Goal: Information Seeking & Learning: Compare options

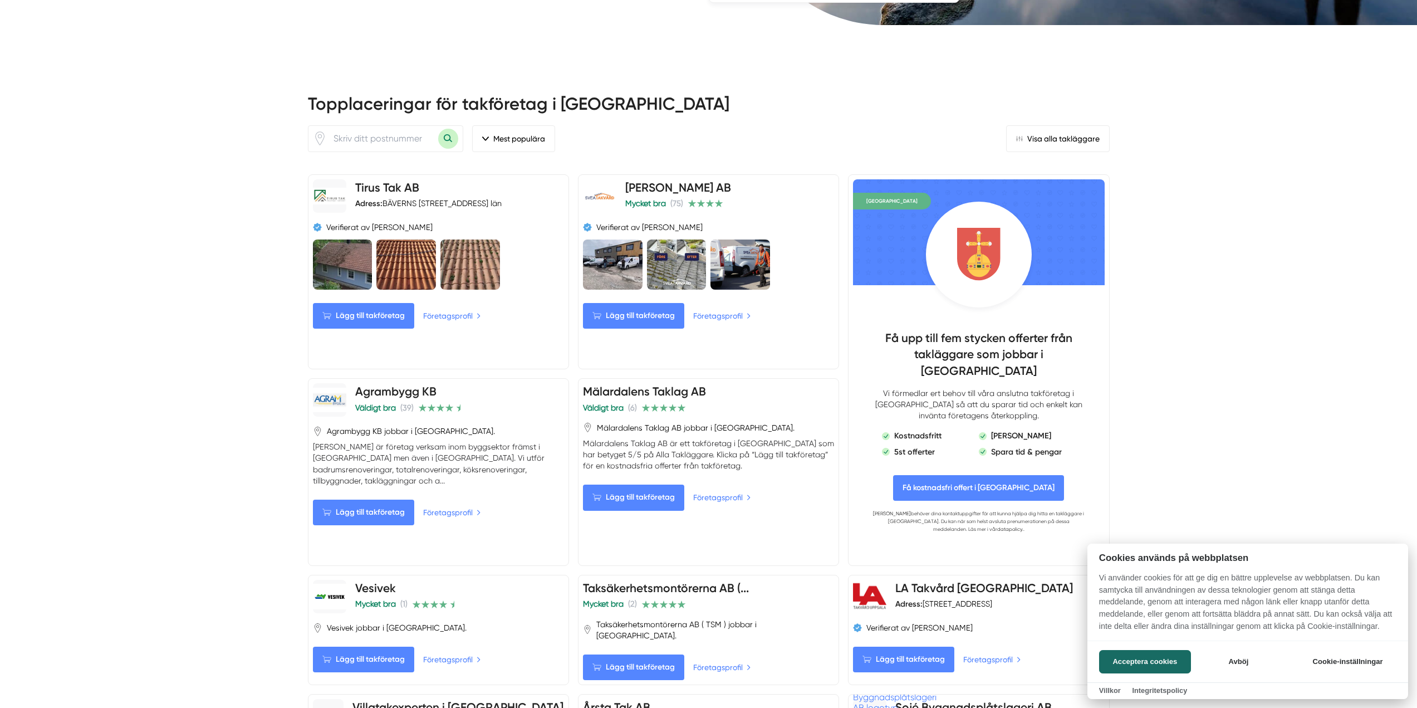
scroll to position [612, 0]
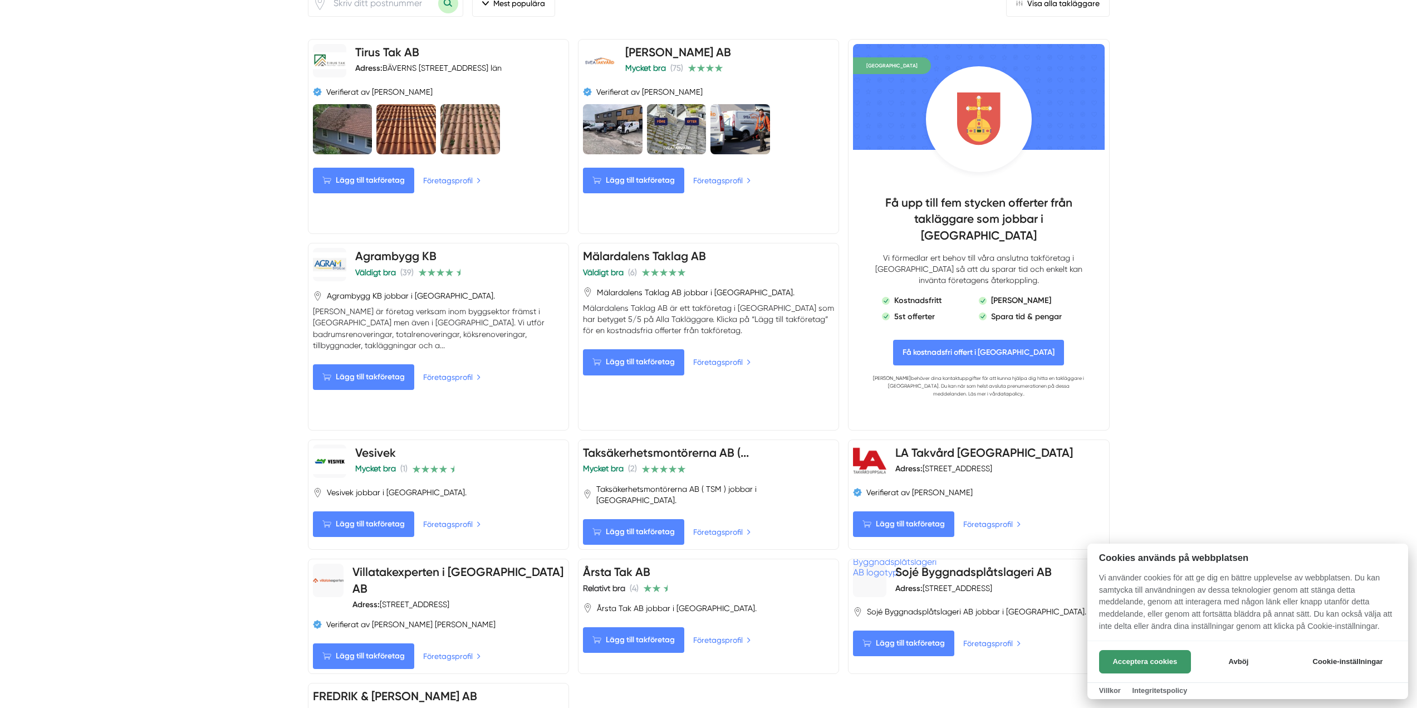
click at [1139, 655] on button "Acceptera cookies" at bounding box center [1145, 661] width 92 height 23
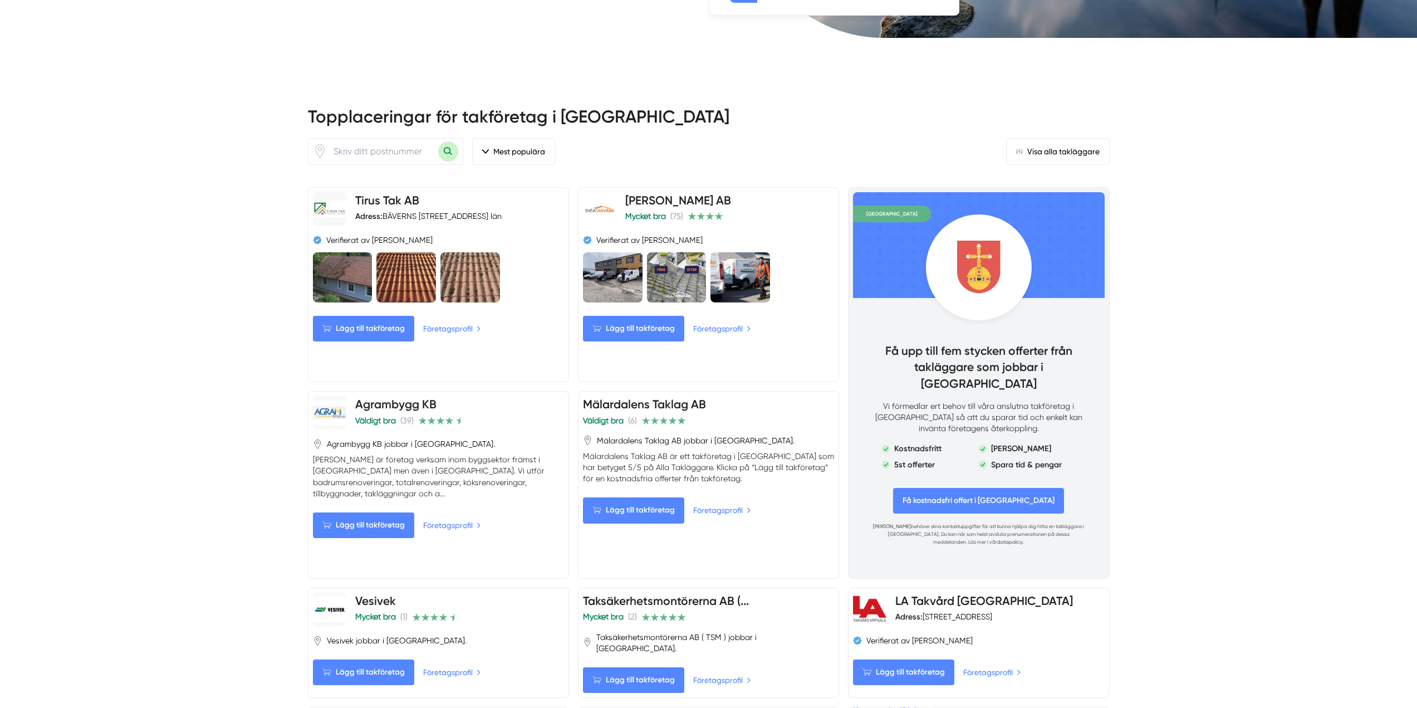
scroll to position [501, 0]
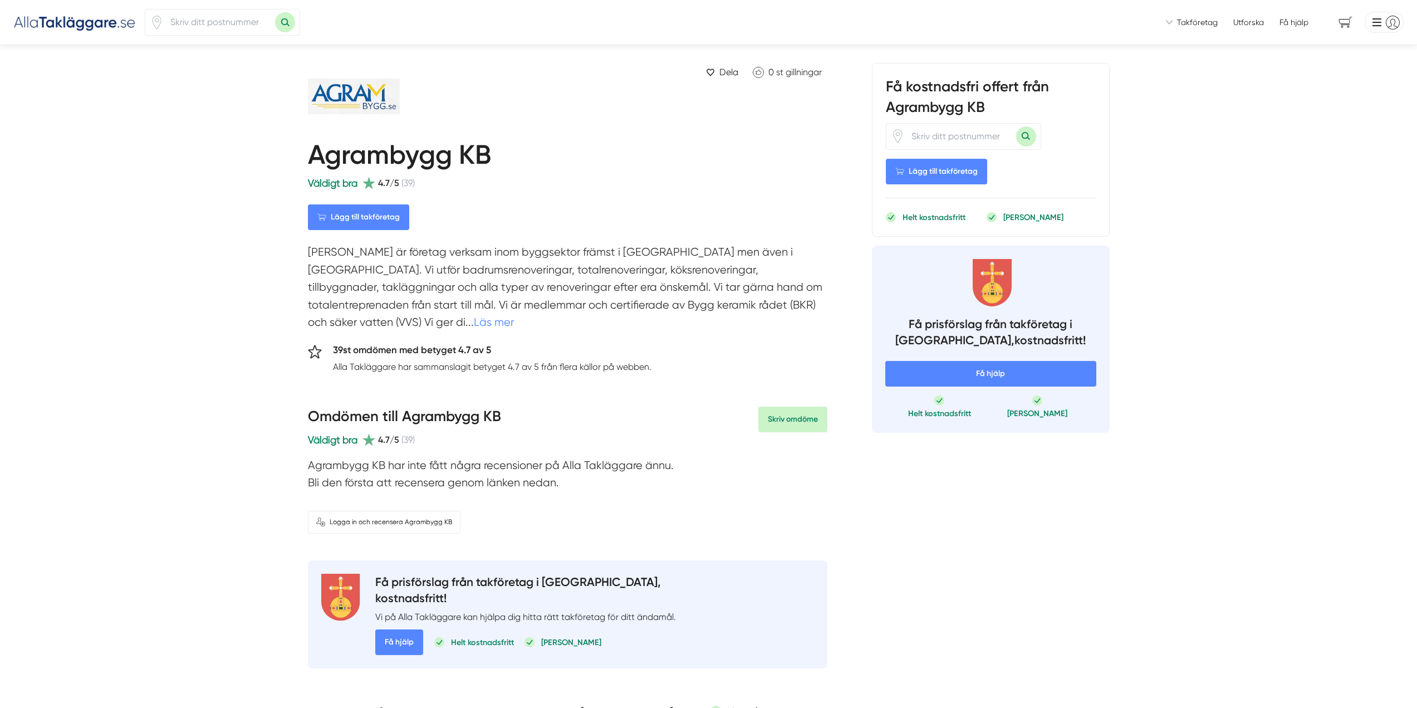
click at [474, 323] on link "Läs mer" at bounding box center [494, 322] width 40 height 13
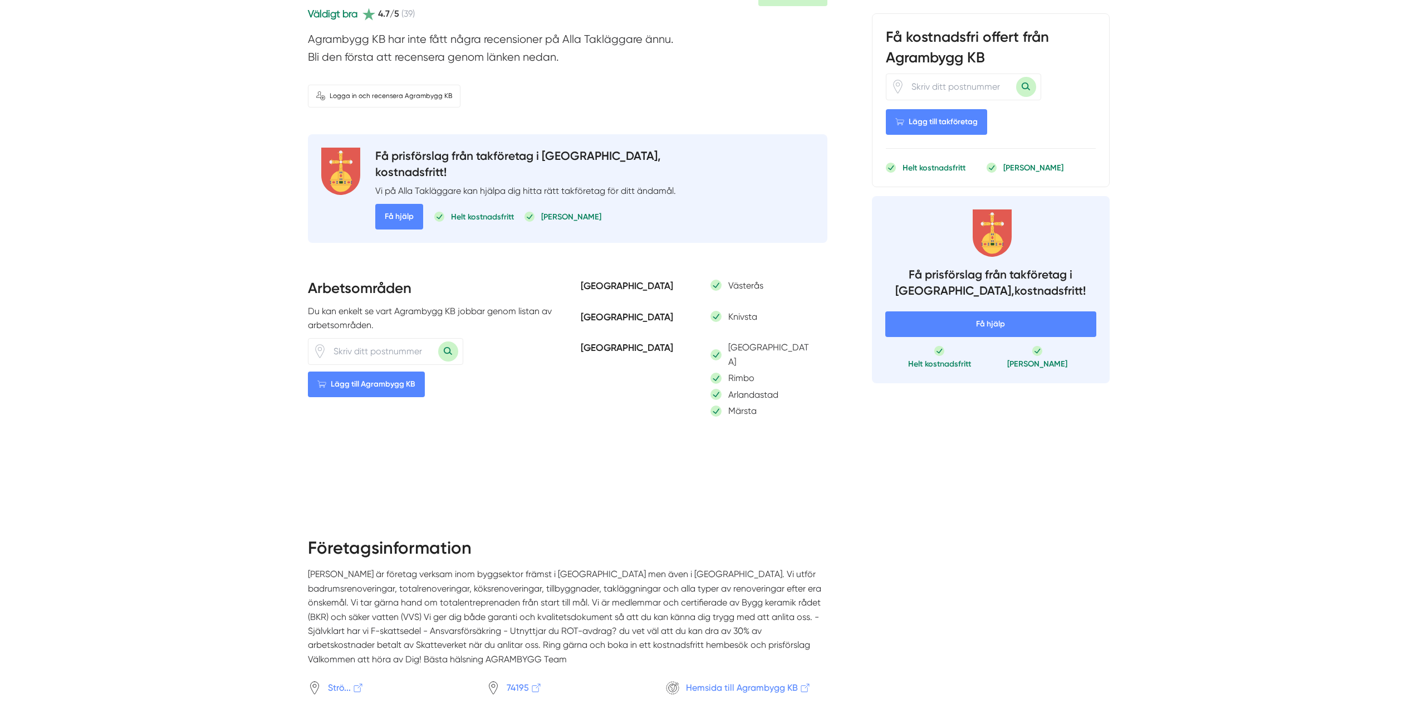
scroll to position [501, 0]
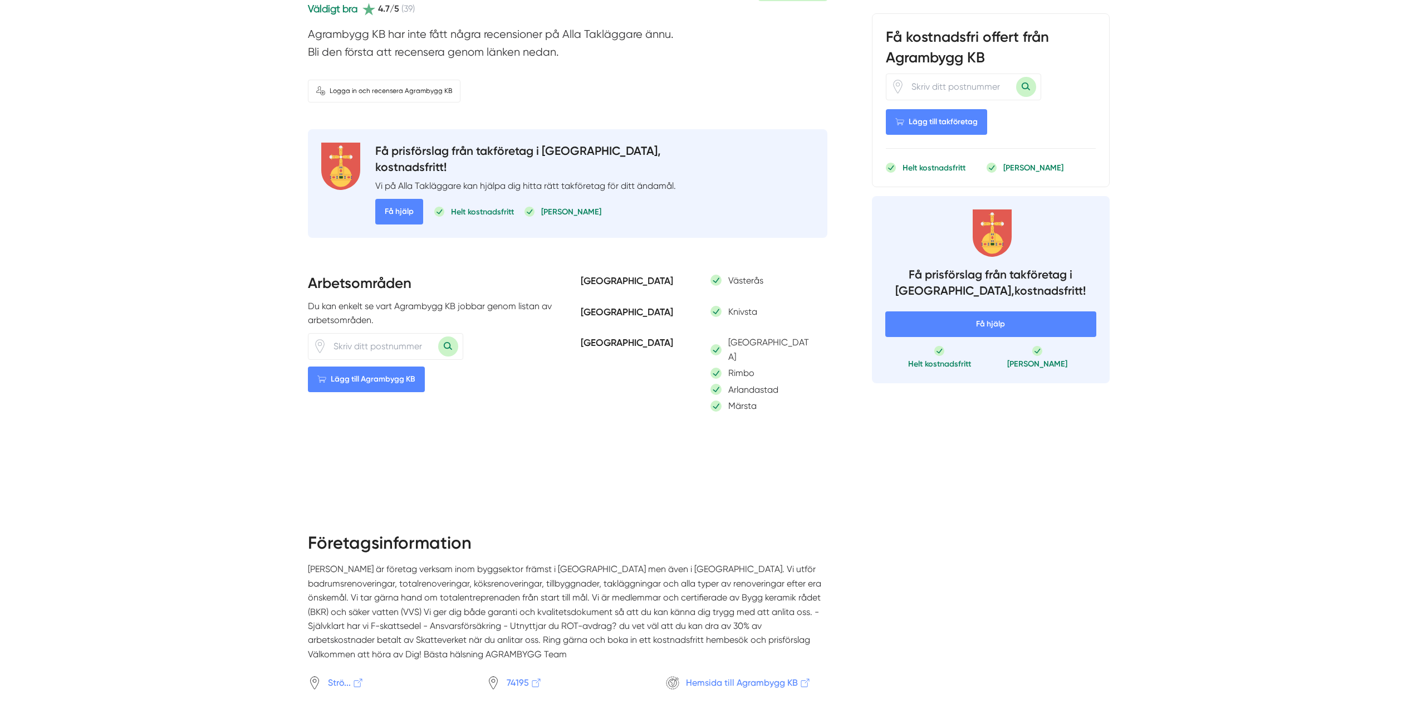
click at [374, 334] on input "number" at bounding box center [382, 347] width 111 height 26
type input "81593"
click at [387, 366] on span "Lägg till Agrambygg KB" at bounding box center [366, 379] width 117 height 26
click at [452, 336] on button "Sök med postnummer" at bounding box center [448, 346] width 20 height 20
click at [460, 273] on h3 "Arbetsområden" at bounding box center [431, 286] width 247 height 26
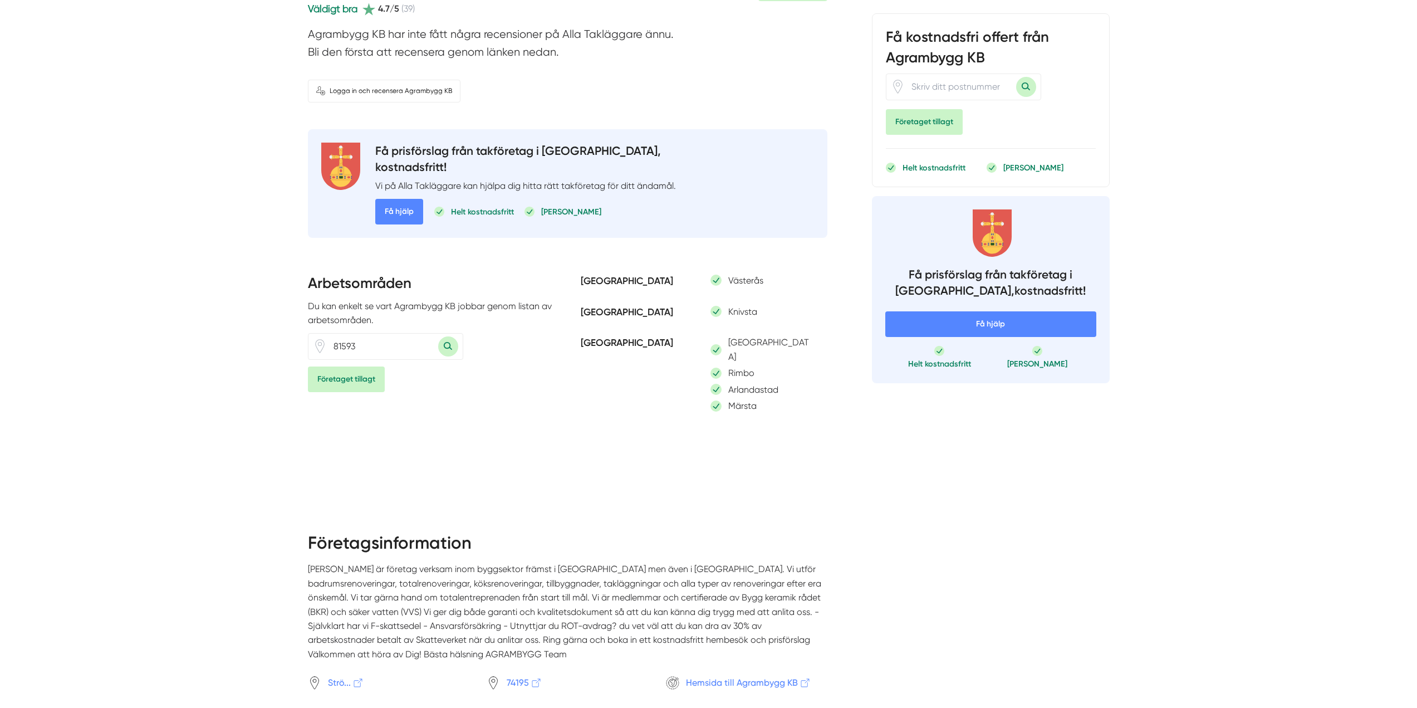
drag, startPoint x: 377, startPoint y: 326, endPoint x: 247, endPoint y: 342, distance: 131.8
click at [248, 342] on div "Vi introducerar dig till takföretag som är redo att hjälpa dig! Vi introducerar…" at bounding box center [708, 620] width 1417 height 2243
click at [329, 366] on span "Företaget tillagt" at bounding box center [346, 379] width 77 height 26
click at [391, 334] on input "number" at bounding box center [382, 347] width 111 height 26
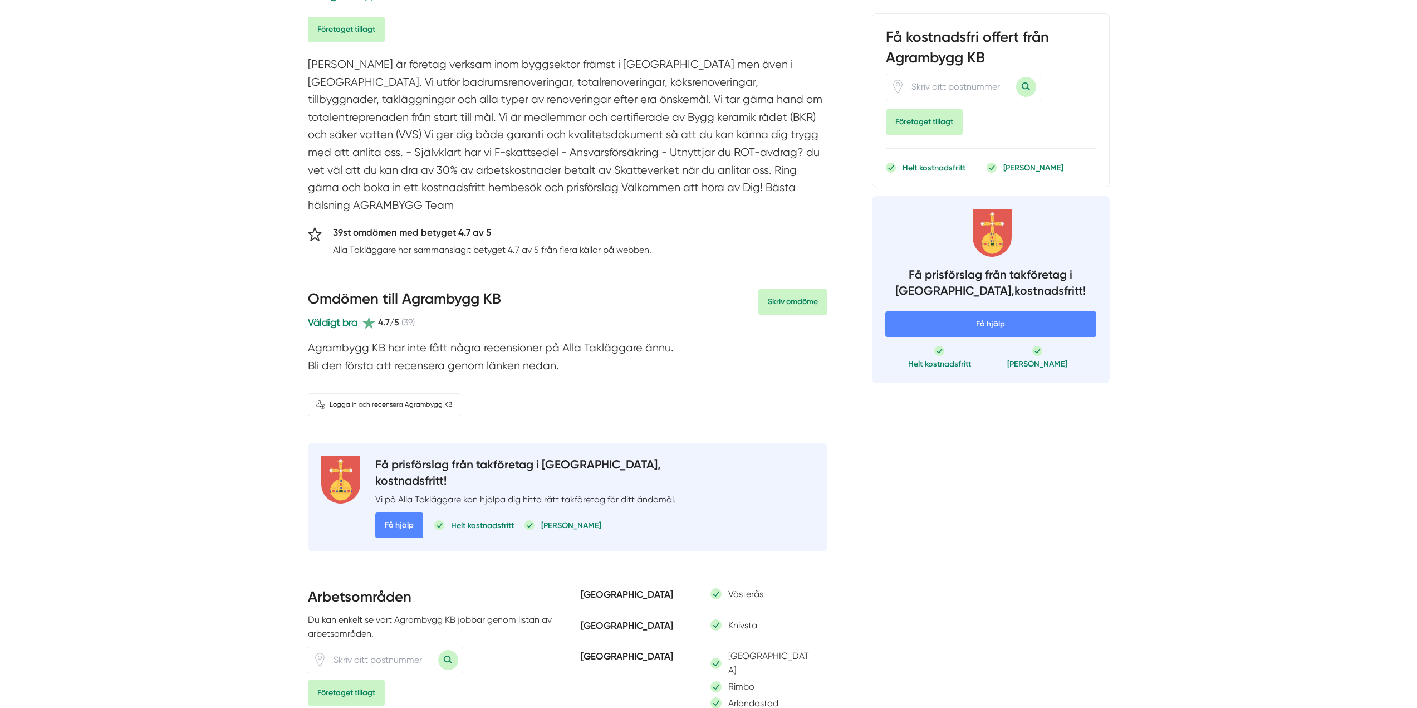
scroll to position [0, 0]
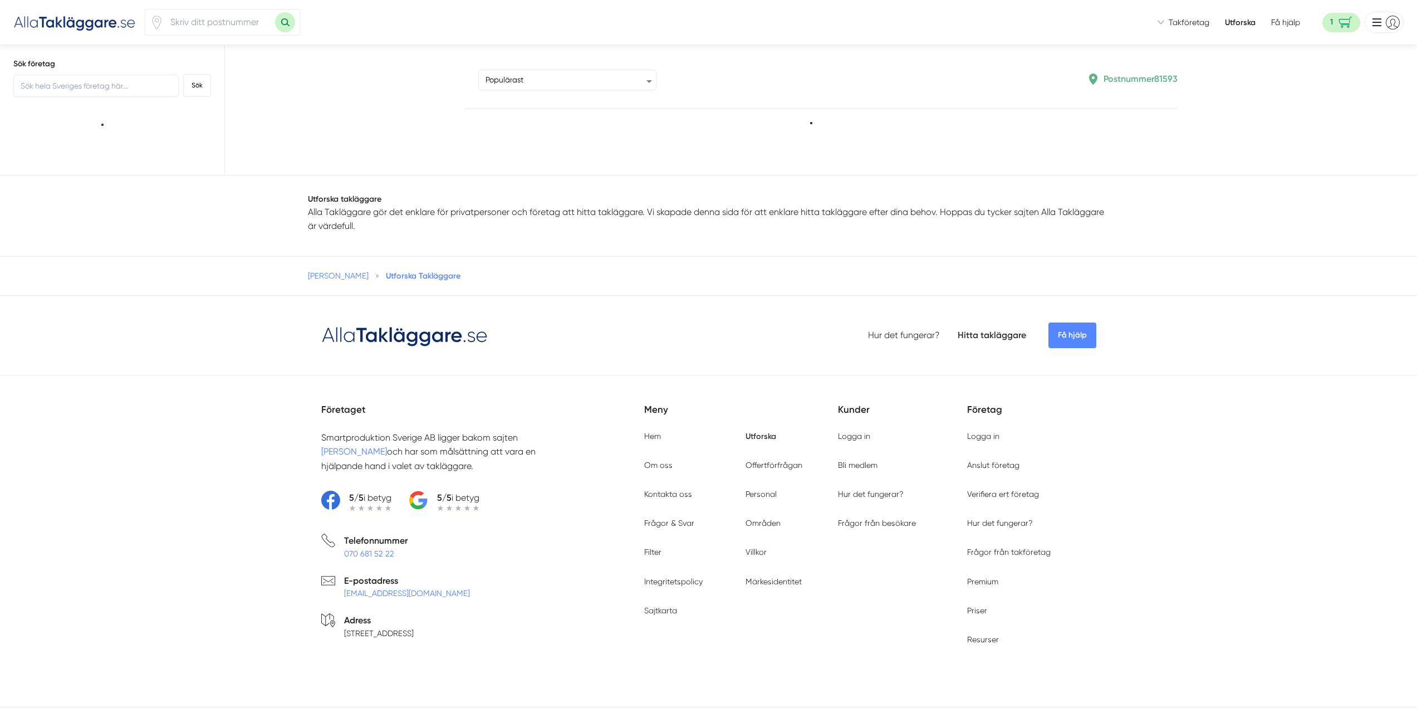
drag, startPoint x: 550, startPoint y: 289, endPoint x: 566, endPoint y: 292, distance: 16.5
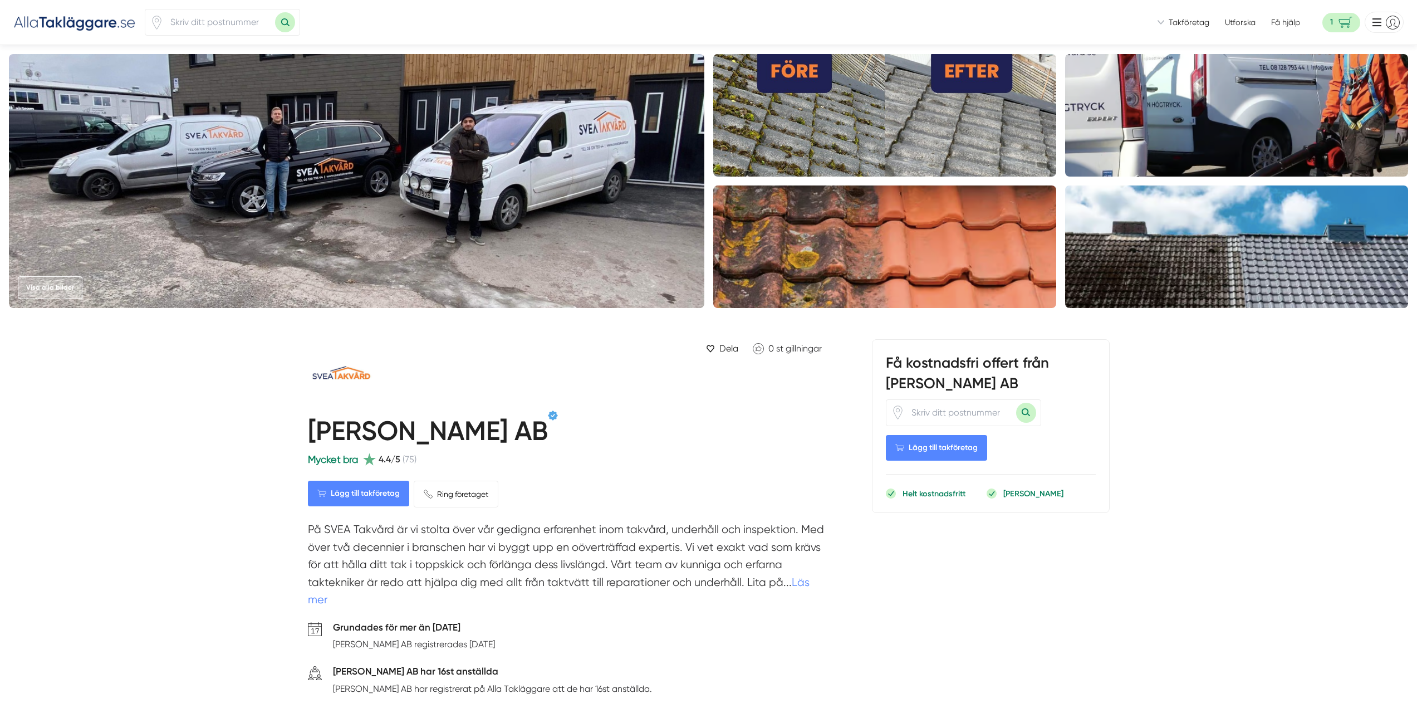
click at [430, 137] on img at bounding box center [356, 181] width 695 height 254
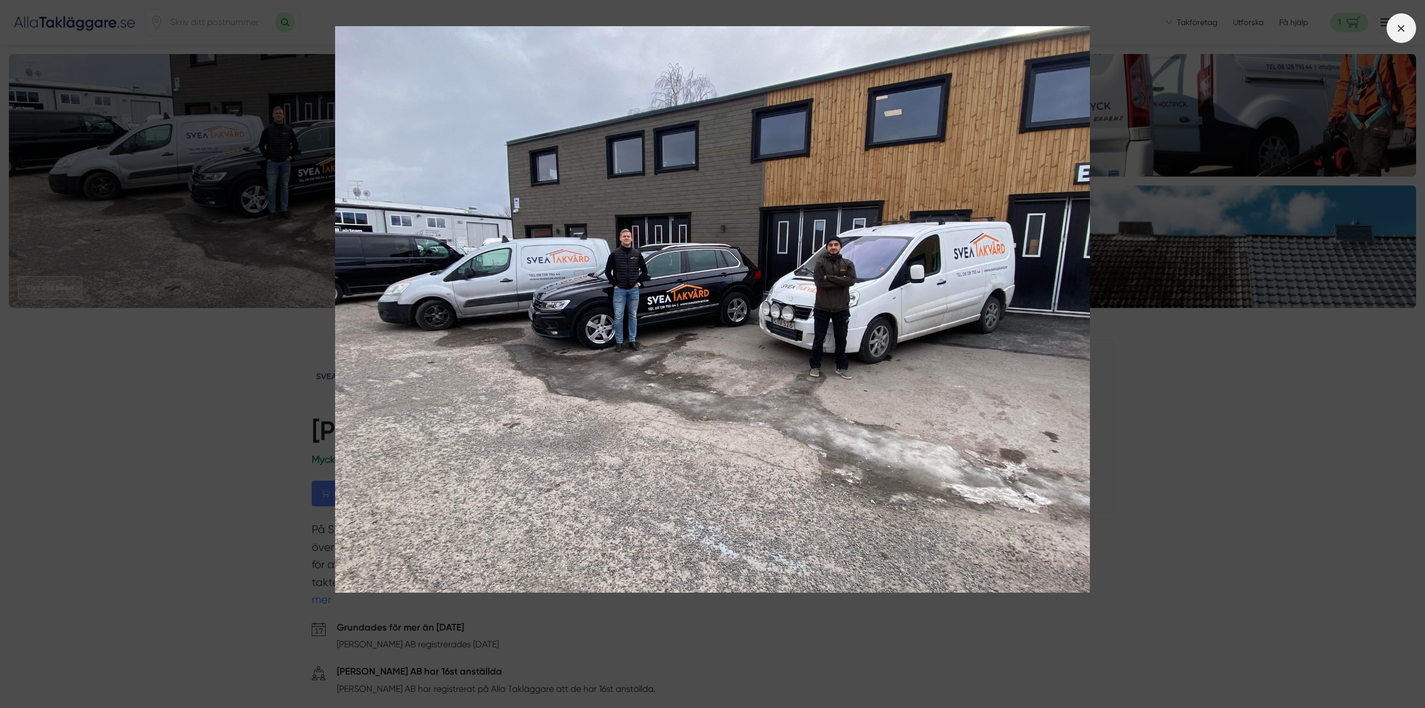
click at [1402, 22] on icon at bounding box center [1401, 28] width 12 height 12
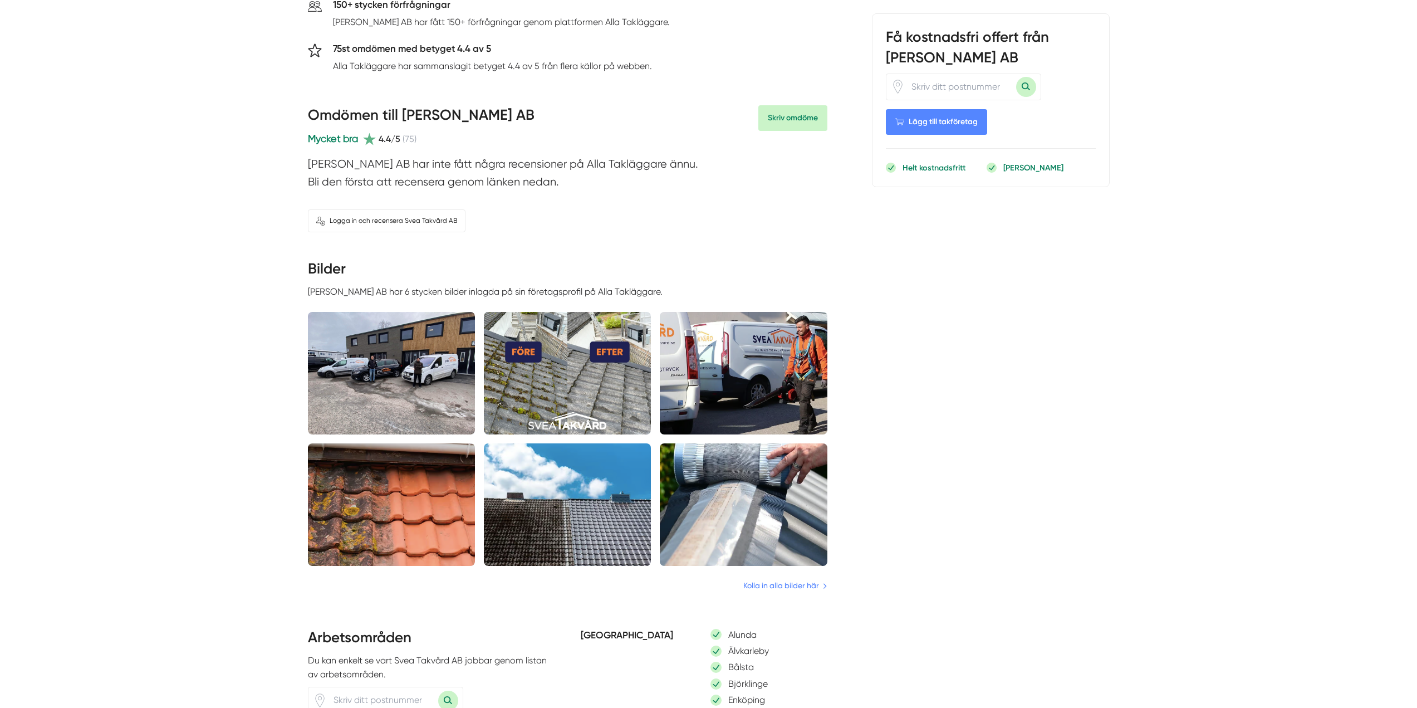
scroll to position [390, 0]
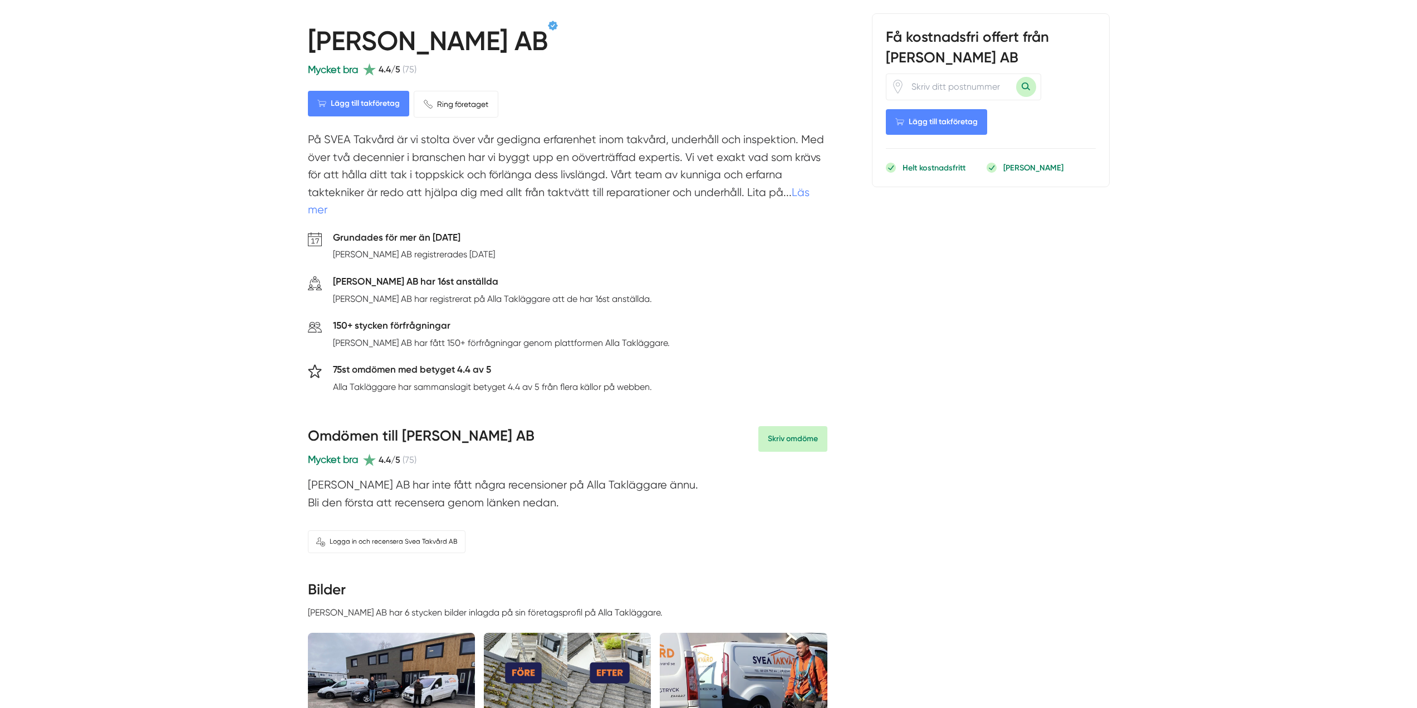
click at [805, 189] on link "Läs mer" at bounding box center [559, 201] width 502 height 31
drag, startPoint x: 335, startPoint y: 256, endPoint x: 551, endPoint y: 248, distance: 216.7
click at [551, 248] on div "Grundades för mer än 4 år sedan Svea Takvård AB registrerades 2021-01-01." at bounding box center [567, 248] width 519 height 37
click at [693, 254] on div "Grundades för mer än 4 år sedan Svea Takvård AB registrerades 2021-01-01." at bounding box center [567, 248] width 519 height 37
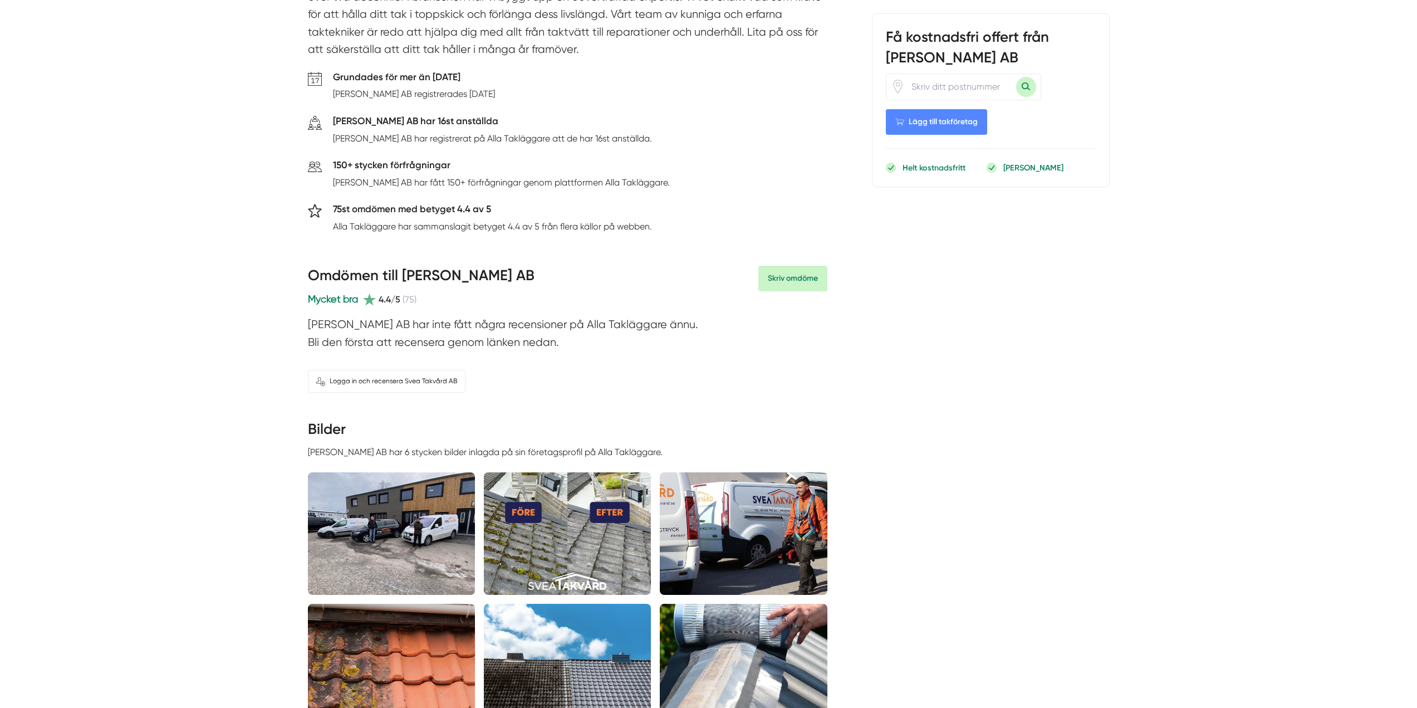
scroll to position [334, 0]
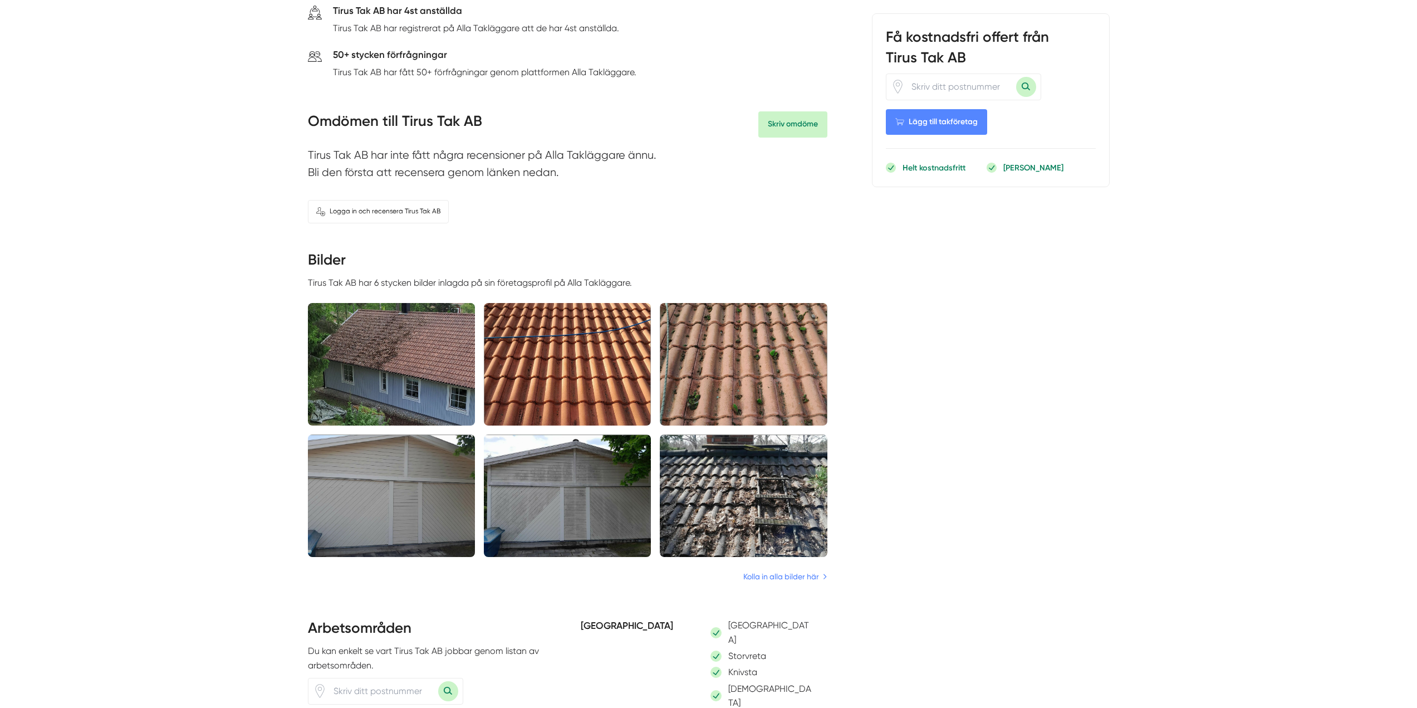
scroll to position [779, 0]
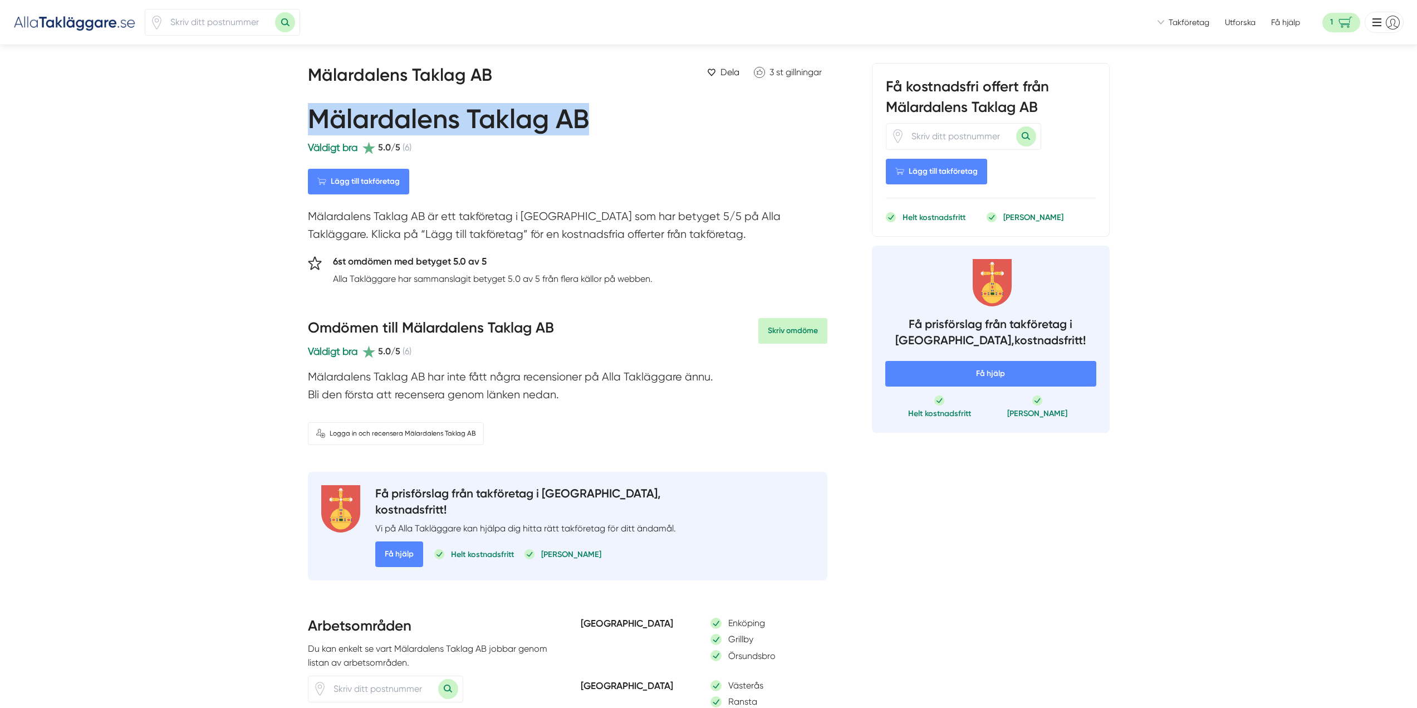
drag, startPoint x: 309, startPoint y: 116, endPoint x: 652, endPoint y: 122, distance: 343.0
click at [654, 122] on div "Mälardalens Taklag AB" at bounding box center [567, 119] width 519 height 41
copy h1 "Mälardalens Taklag AB"
click at [742, 128] on div "Mälardalens Taklag AB" at bounding box center [567, 119] width 519 height 41
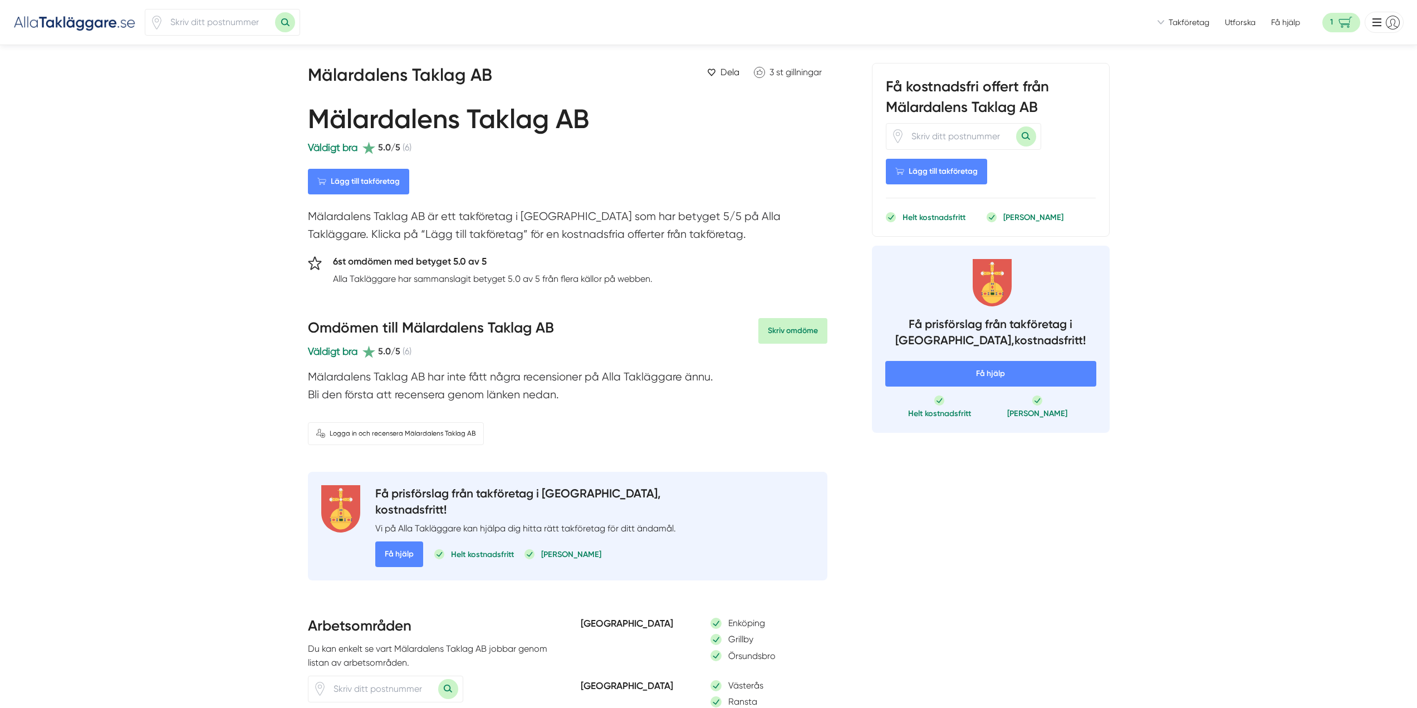
click at [576, 258] on h5 "6st omdömen med betyget 5.0 av 5" at bounding box center [493, 263] width 320 height 18
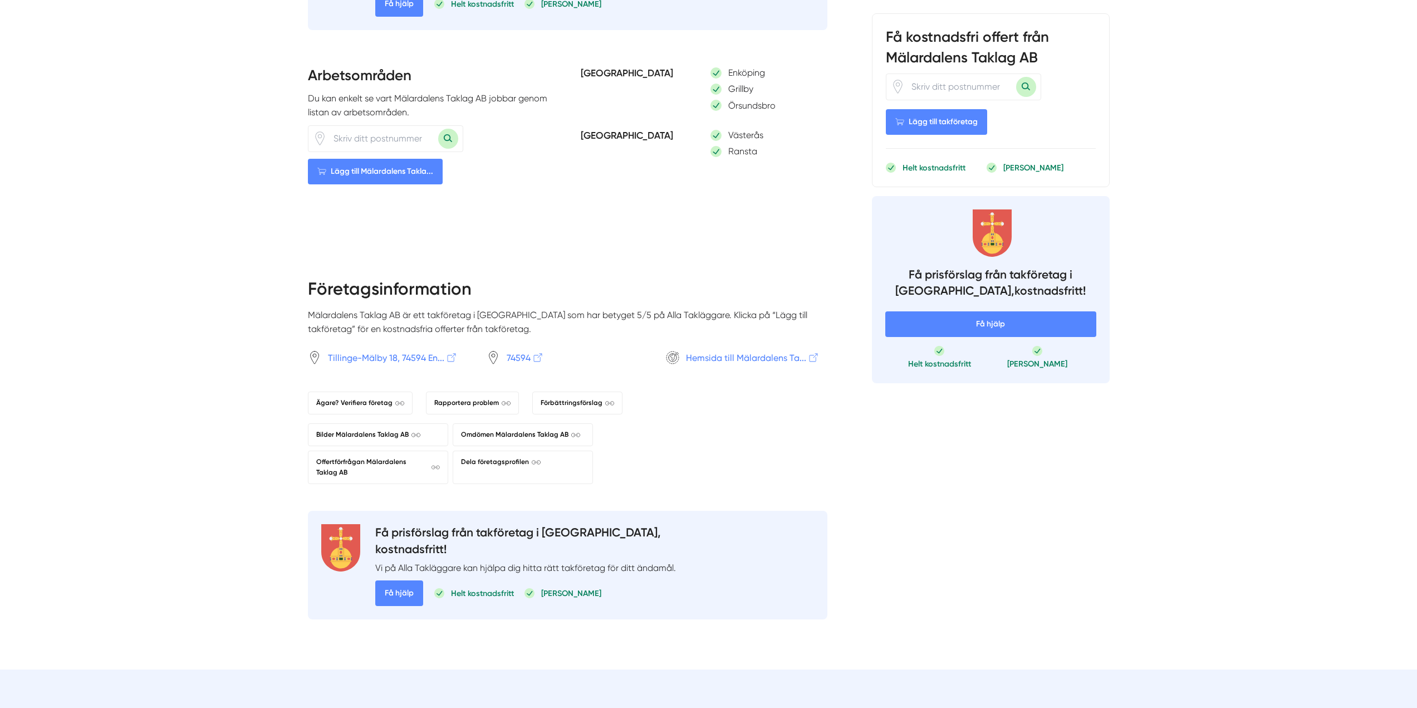
scroll to position [553, 0]
